Goal: Task Accomplishment & Management: Complete application form

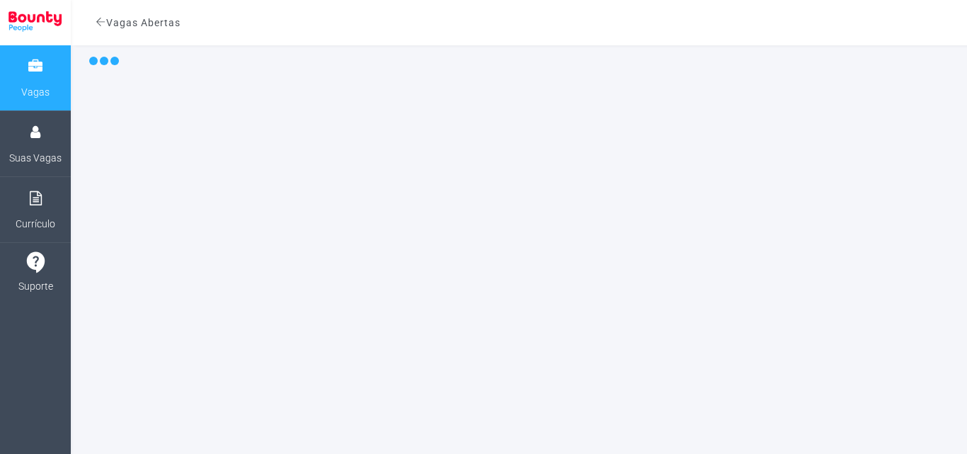
click at [193, 158] on div at bounding box center [519, 249] width 896 height 409
